Goal: Find specific page/section: Find specific page/section

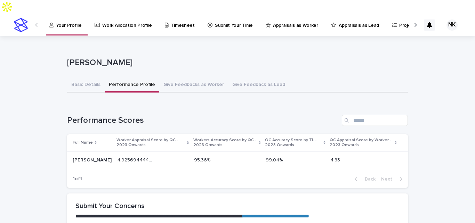
click at [367, 17] on link "Appraisals as Lead" at bounding box center [357, 25] width 52 height 22
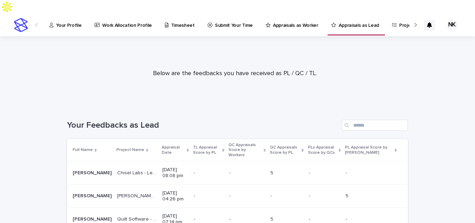
click at [164, 144] on p "Appraisal Date" at bounding box center [173, 150] width 23 height 13
click at [165, 144] on p "Appraisal Date" at bounding box center [173, 150] width 23 height 13
click at [75, 14] on p "Your Profile" at bounding box center [68, 21] width 25 height 15
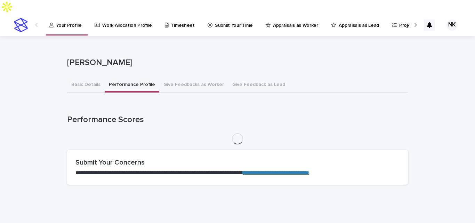
click at [133, 78] on button "Performance Profile" at bounding box center [132, 85] width 55 height 15
